Goal: Information Seeking & Learning: Find contact information

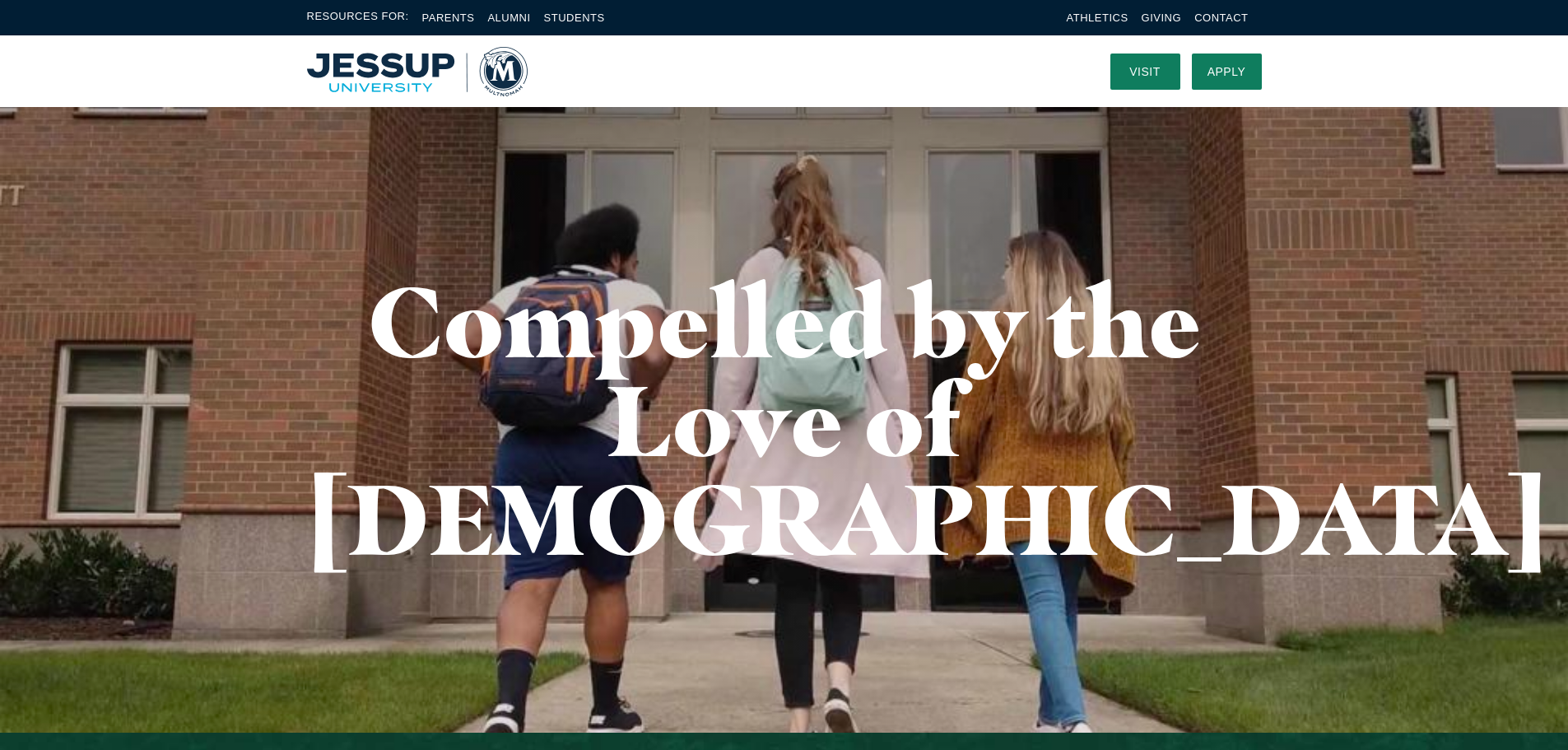
drag, startPoint x: 632, startPoint y: 592, endPoint x: 653, endPoint y: 284, distance: 308.7
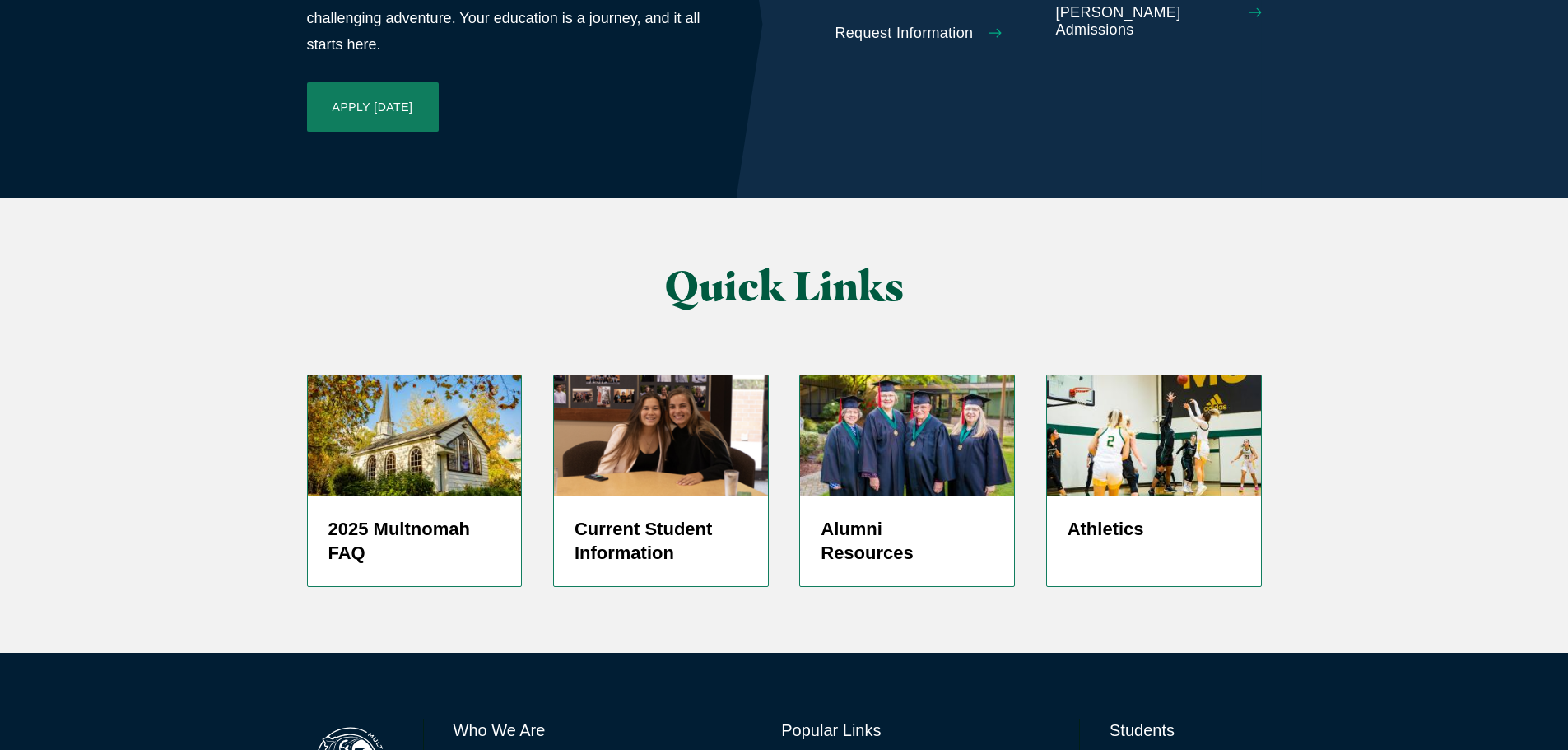
scroll to position [3915, 0]
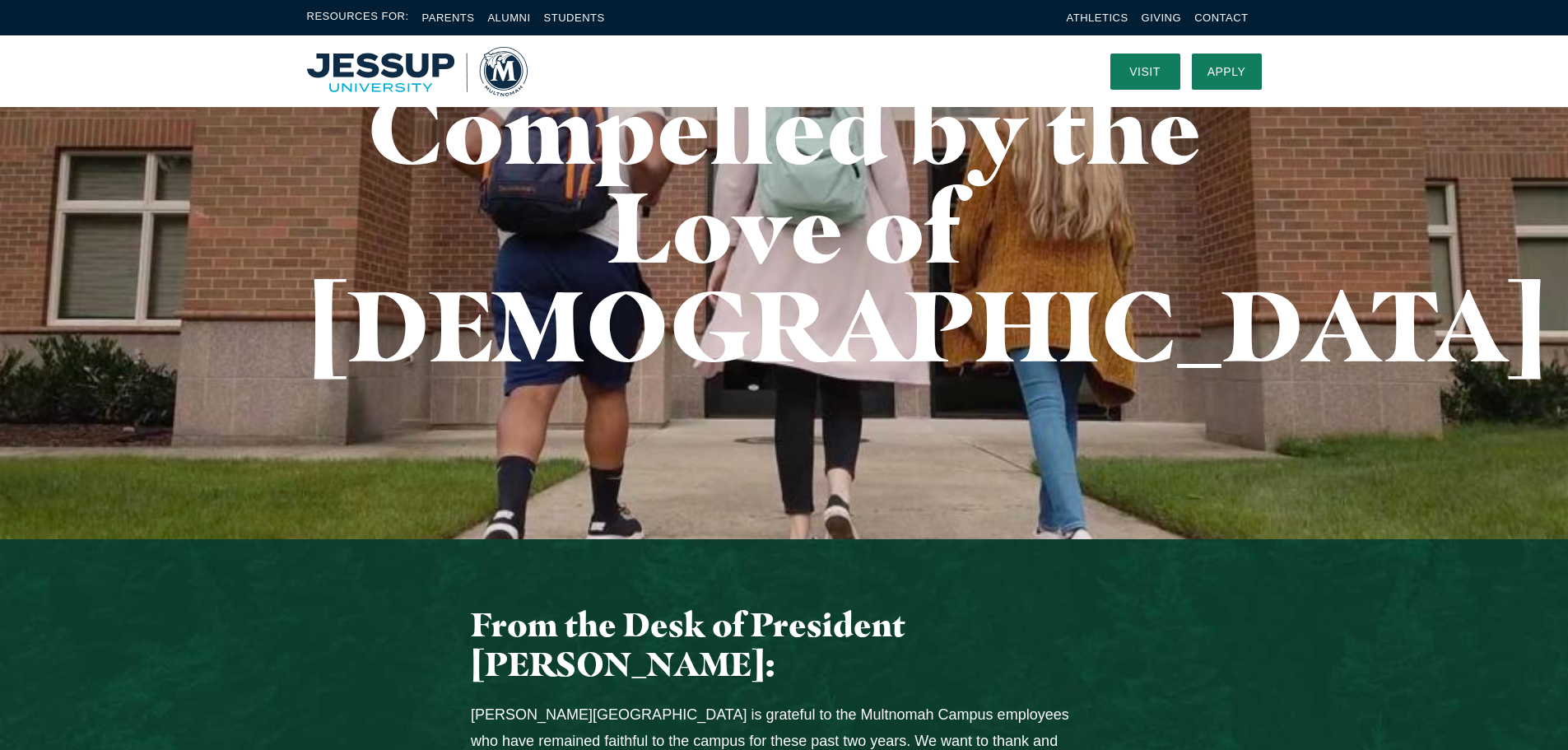
scroll to position [0, 0]
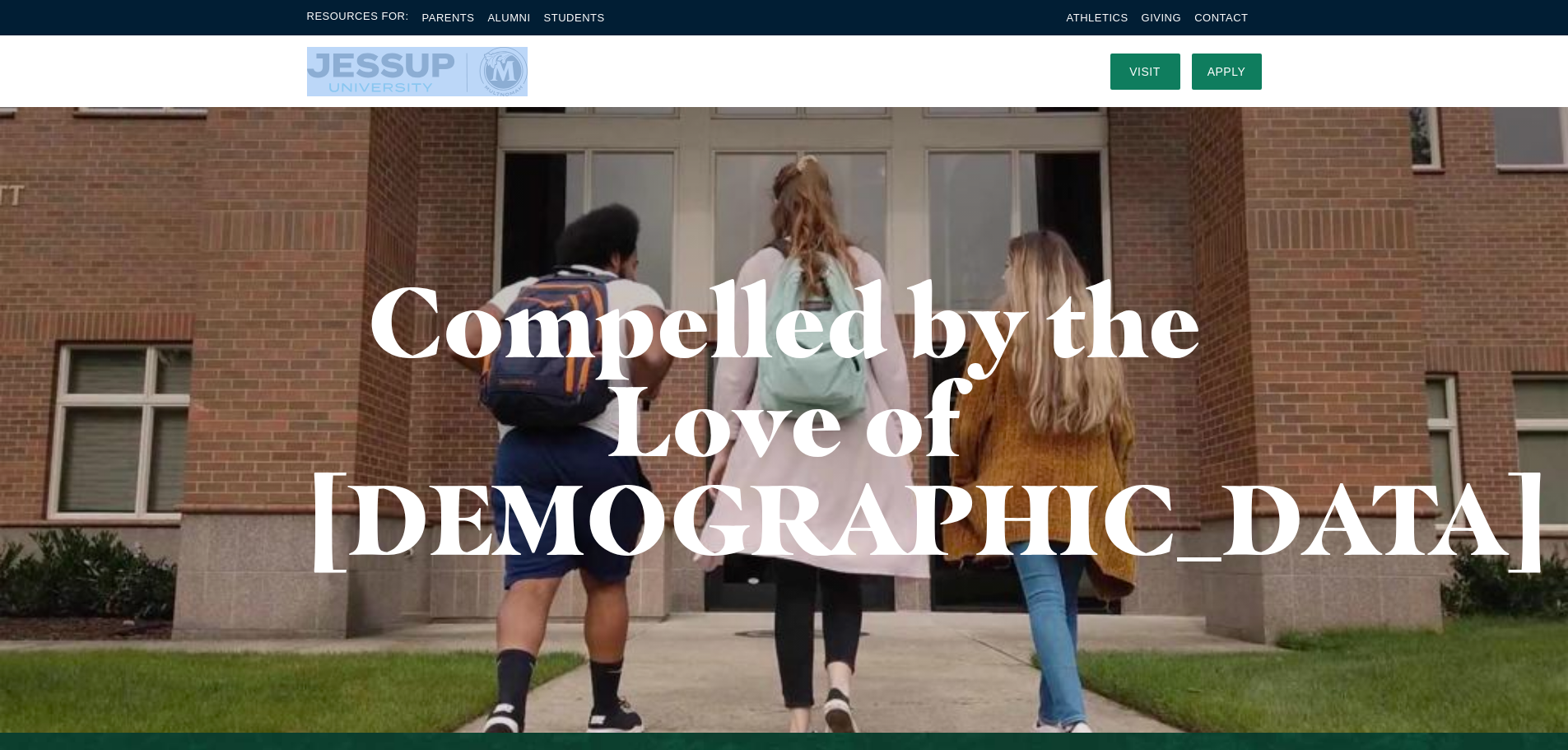
drag, startPoint x: 554, startPoint y: 90, endPoint x: 293, endPoint y: 60, distance: 262.7
click at [293, 60] on div "Visit Apply Menu" at bounding box center [785, 71] width 1054 height 72
click at [663, 62] on nav at bounding box center [807, 71] width 558 height 72
click at [1193, 21] on ul "Athletics Giving Contact" at bounding box center [1165, 18] width 195 height 19
click at [1197, 17] on link "Contact" at bounding box center [1221, 17] width 53 height 12
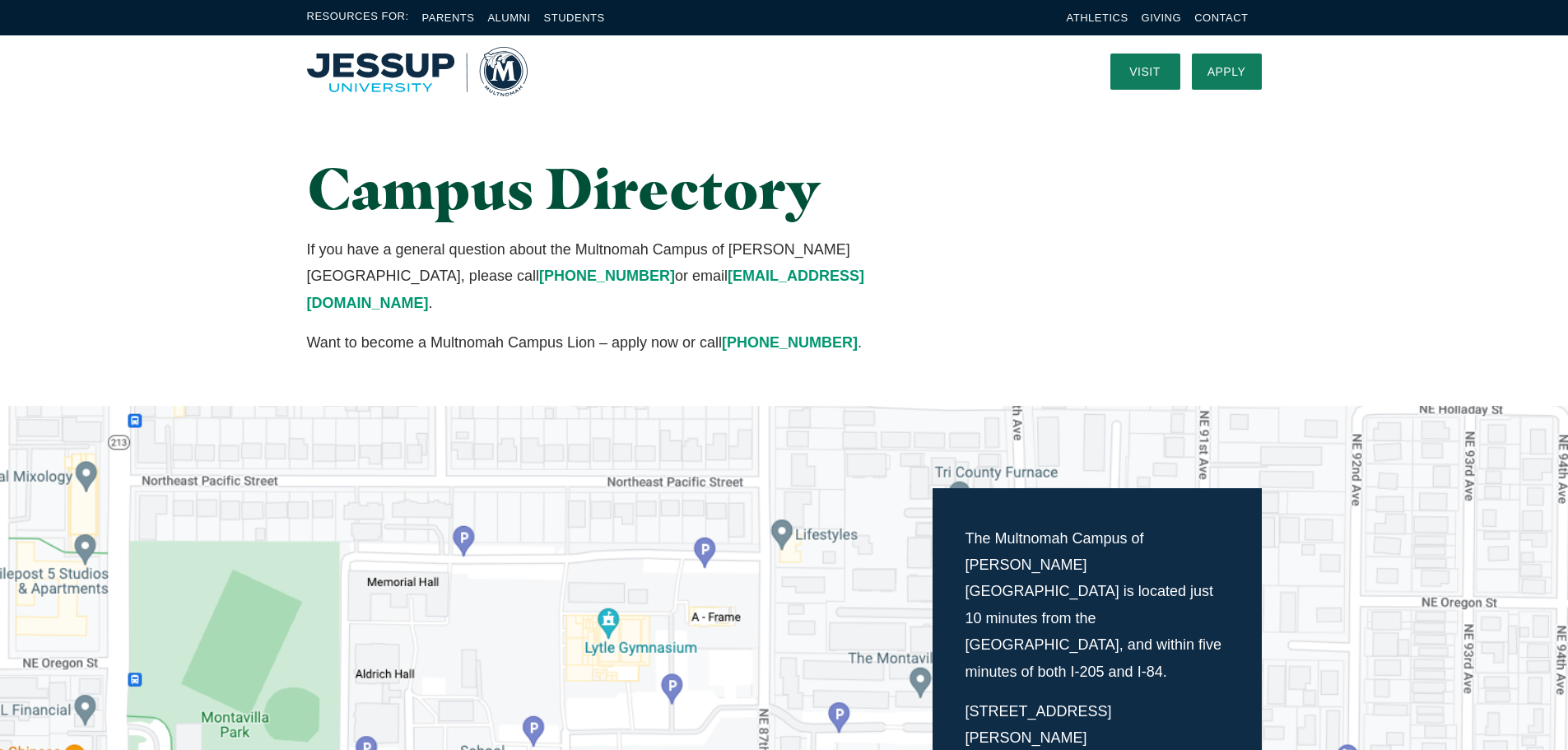
click at [675, 280] on p "If you have a general question about the Multnomah Campus of [PERSON_NAME][GEOG…" at bounding box center [620, 276] width 627 height 80
drag, startPoint x: 466, startPoint y: 278, endPoint x: 665, endPoint y: 279, distance: 199.0
click at [665, 279] on p "If you have a general question about the Multnomah Campus of [PERSON_NAME][GEOG…" at bounding box center [620, 276] width 627 height 80
copy p "[EMAIL_ADDRESS][DOMAIN_NAME]"
